Goal: Task Accomplishment & Management: Use online tool/utility

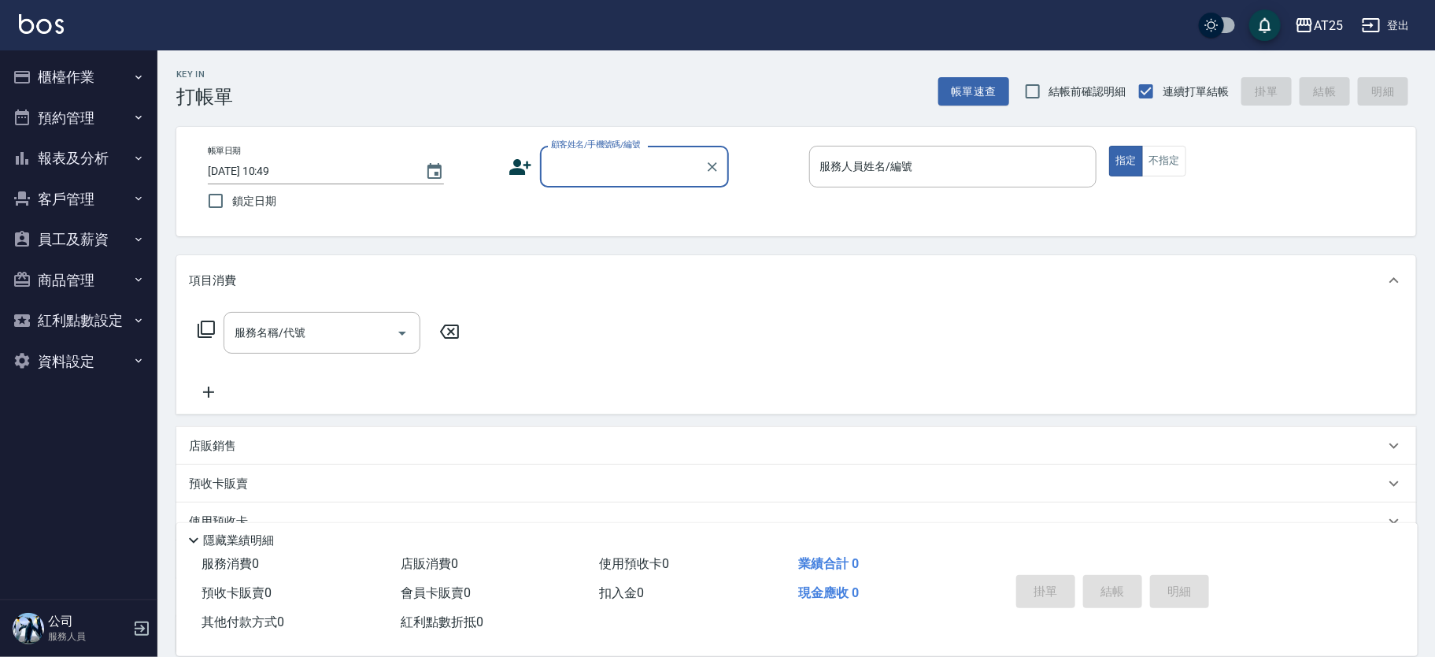
click at [102, 158] on button "報表及分析" at bounding box center [78, 158] width 145 height 41
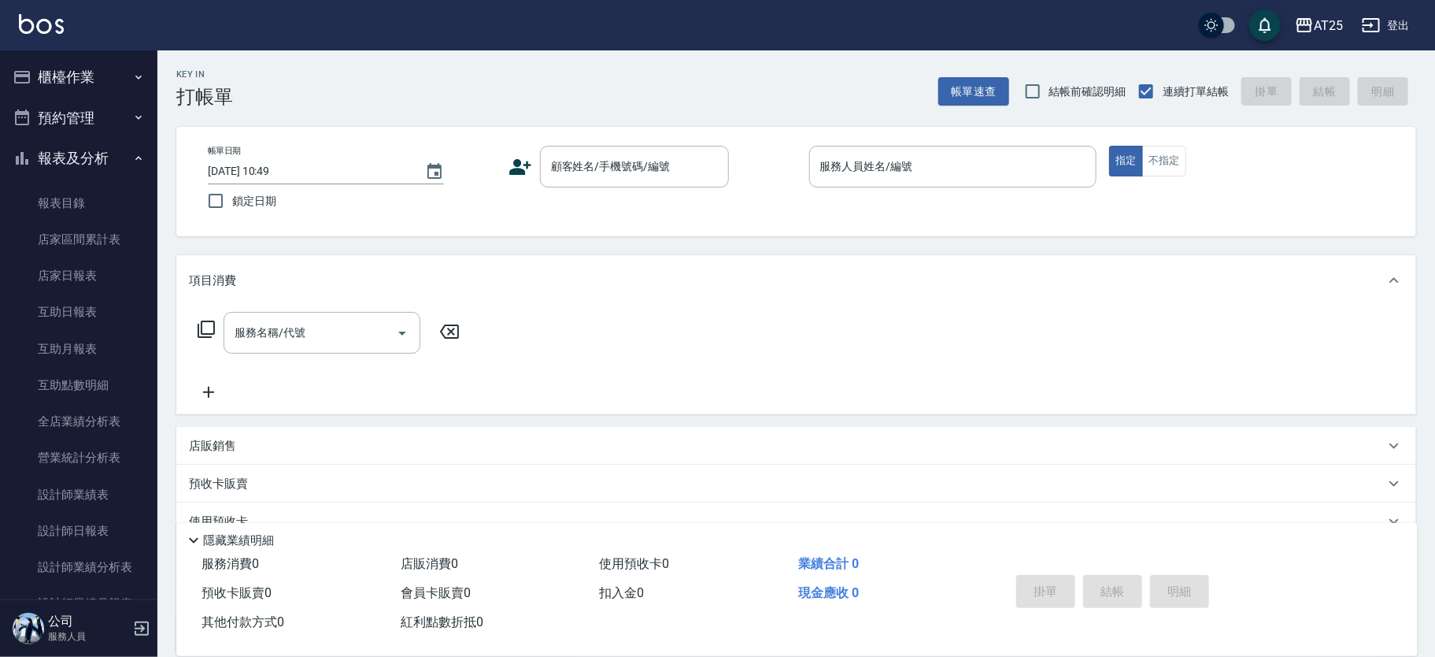
click at [106, 85] on button "櫃檯作業" at bounding box center [78, 77] width 145 height 41
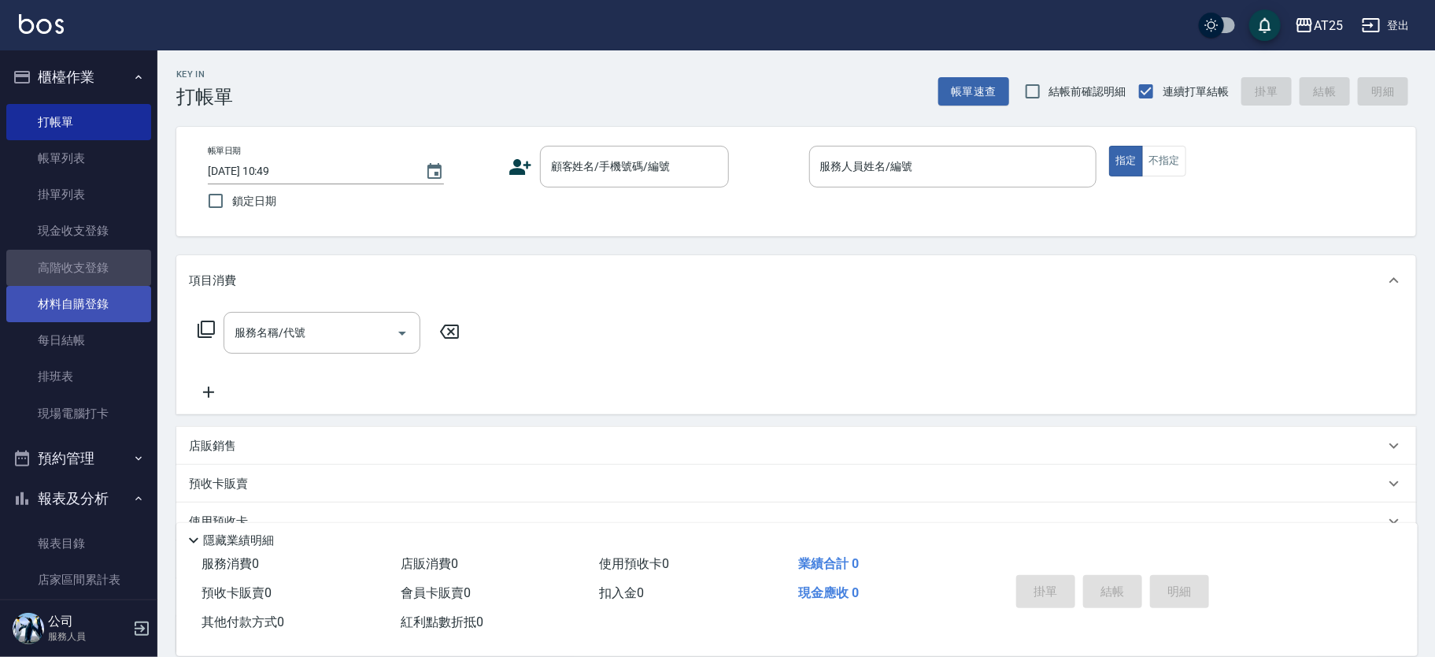
click at [94, 287] on ul "打帳單 帳單列表 掛單列表 現金收支登錄 高階收支登錄 材料自購登錄 每日結帳 排班表 現場電腦打卡" at bounding box center [78, 268] width 145 height 340
click at [96, 300] on link "材料自購登錄" at bounding box center [78, 304] width 145 height 36
